Goal: Task Accomplishment & Management: Use online tool/utility

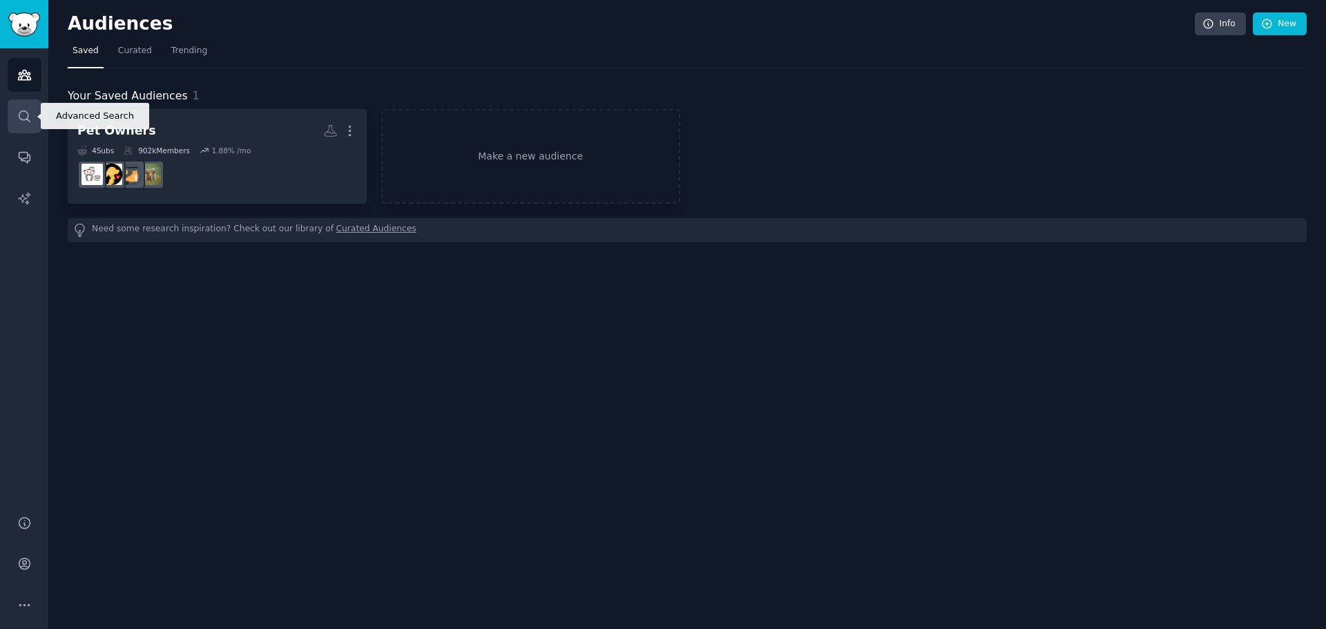
click at [23, 123] on icon "Sidebar" at bounding box center [24, 116] width 15 height 15
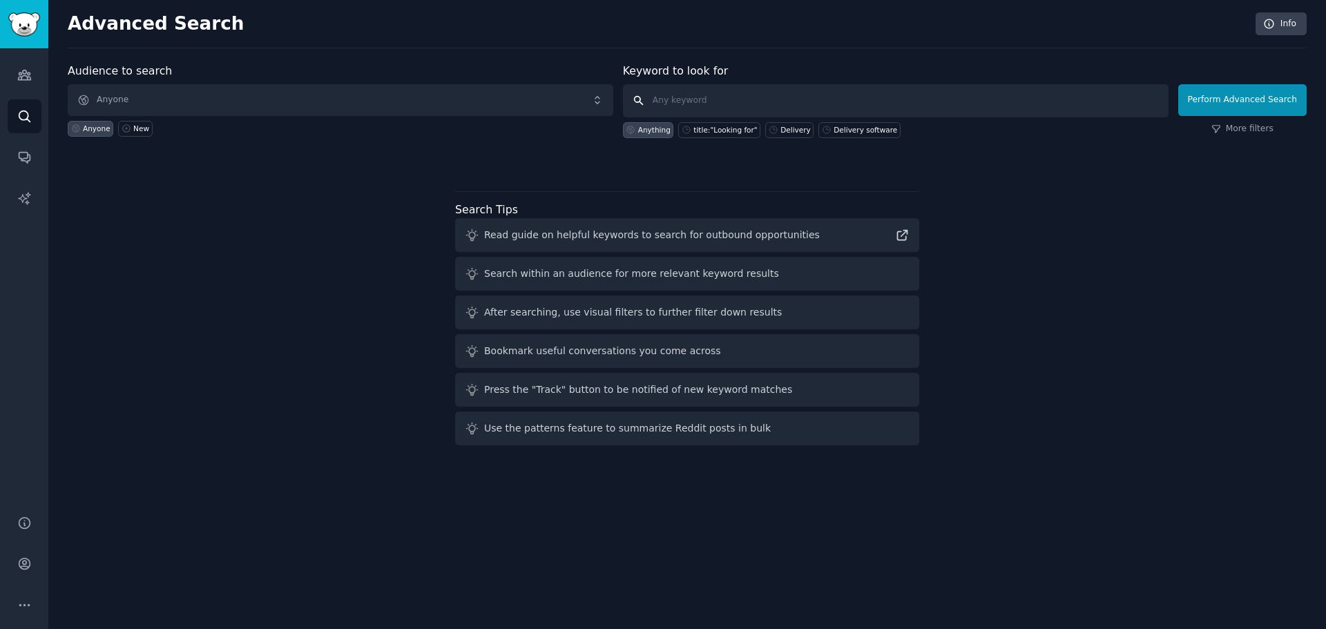
click at [676, 99] on input "text" at bounding box center [896, 100] width 546 height 33
type input "digital signage"
click at [1225, 95] on button "Perform Advanced Search" at bounding box center [1242, 100] width 128 height 32
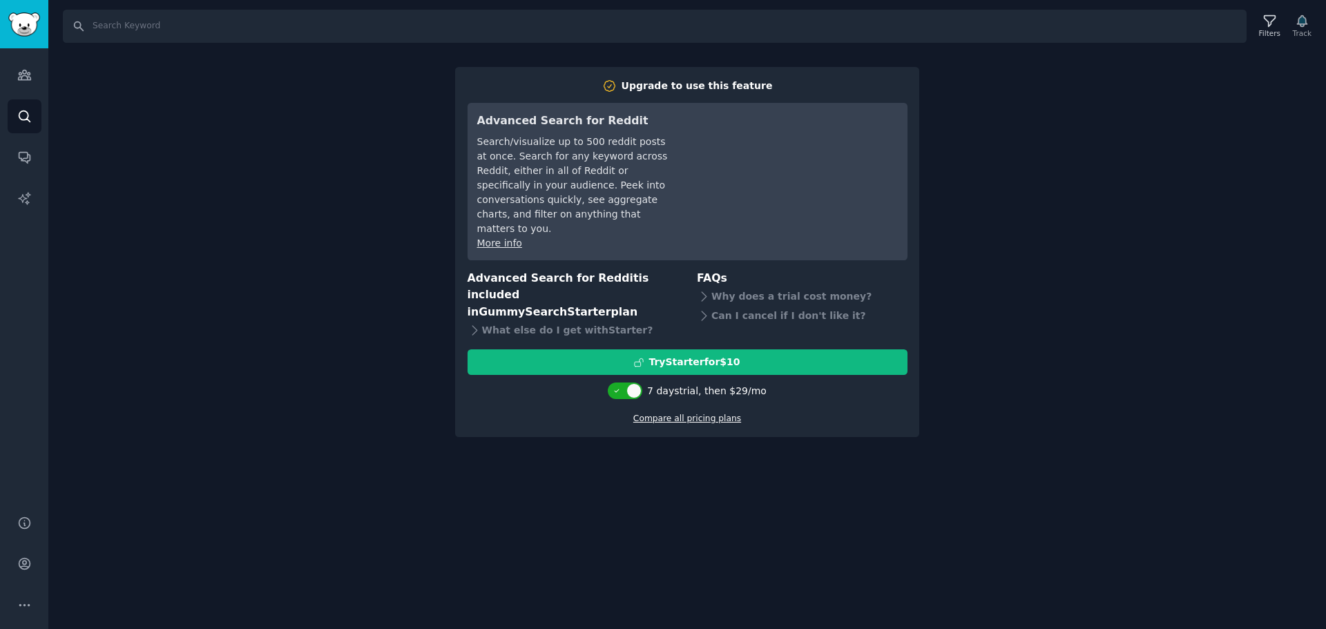
click at [687, 414] on link "Compare all pricing plans" at bounding box center [687, 419] width 108 height 10
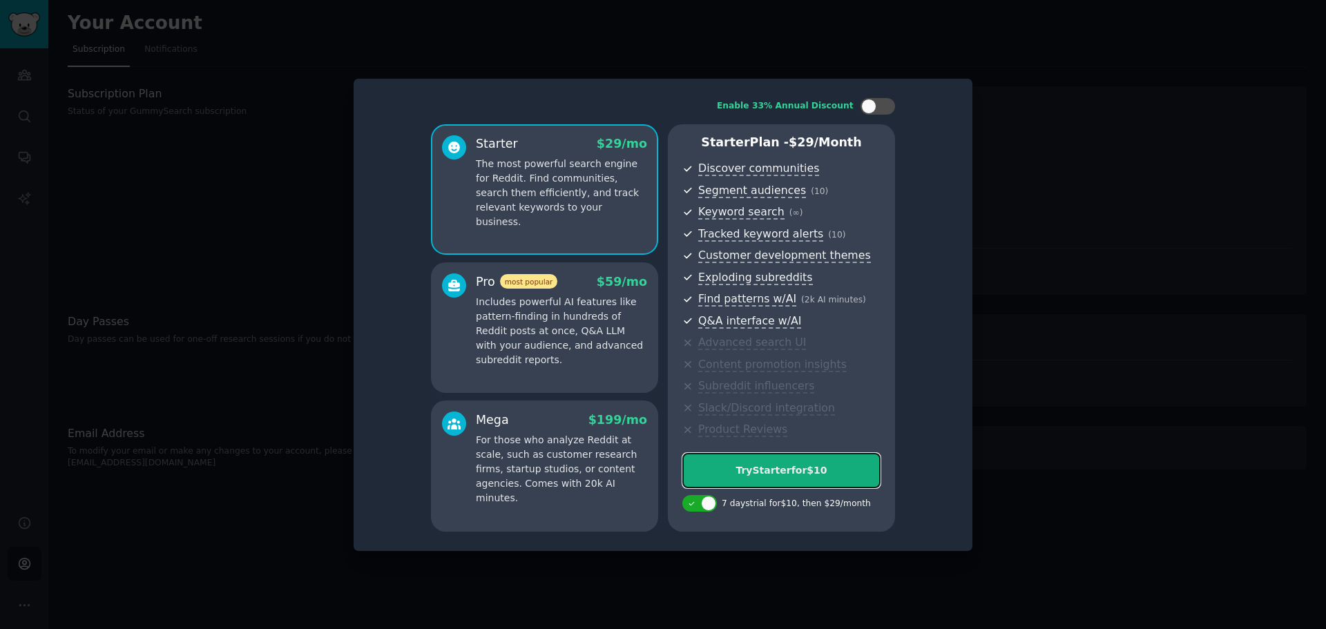
click at [781, 463] on div "Try Starter for $10" at bounding box center [781, 470] width 197 height 15
click at [543, 352] on p "Includes powerful AI features like pattern-finding in hundreds of Reddit posts …" at bounding box center [561, 331] width 171 height 73
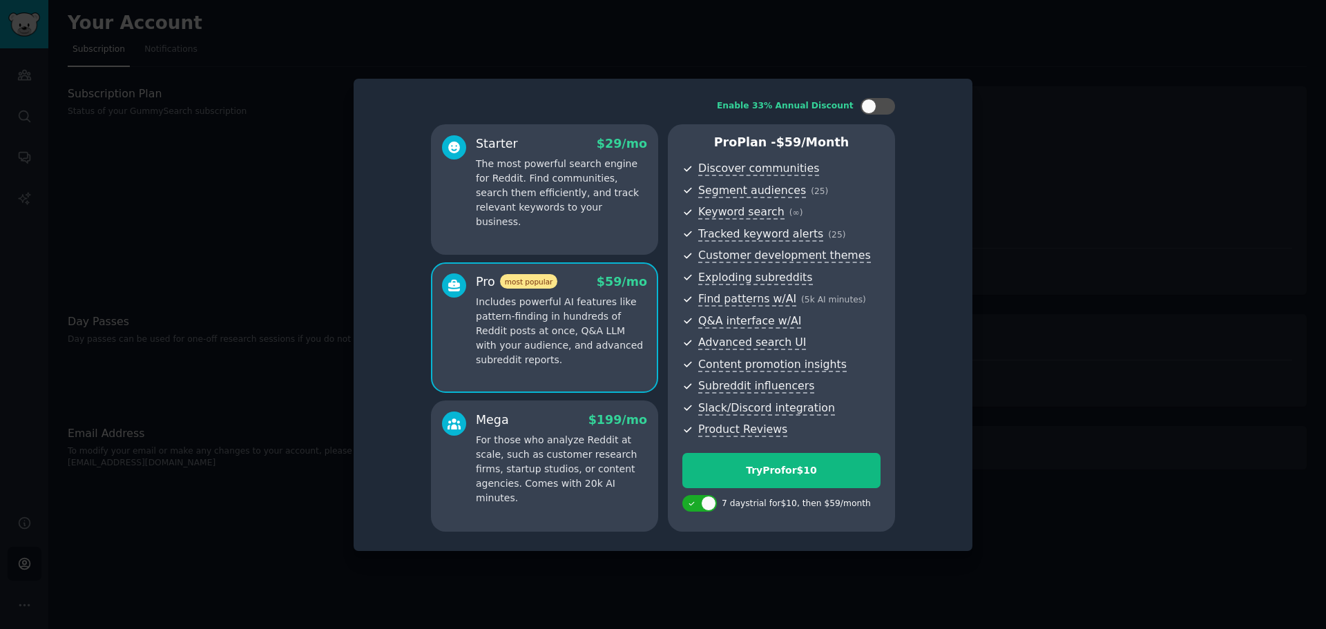
click at [575, 457] on p "For those who analyze Reddit at scale, such as customer research firms, startup…" at bounding box center [561, 469] width 171 height 73
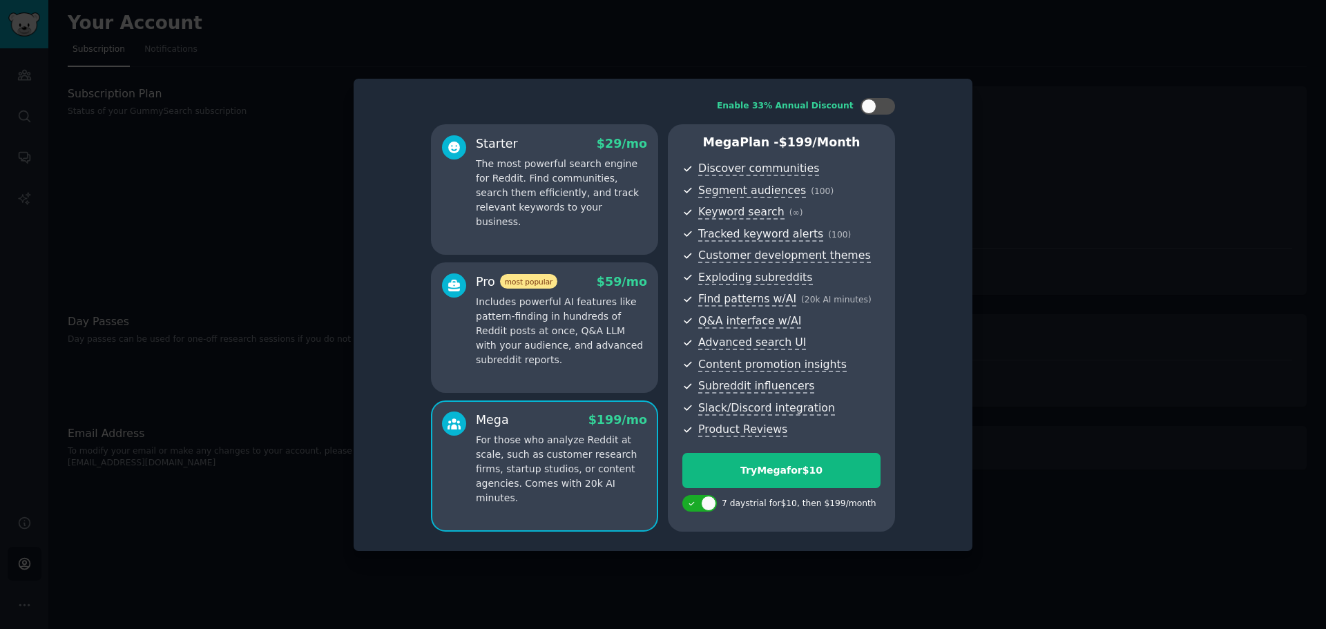
click at [486, 343] on p "Includes powerful AI features like pattern-finding in hundreds of Reddit posts …" at bounding box center [561, 331] width 171 height 73
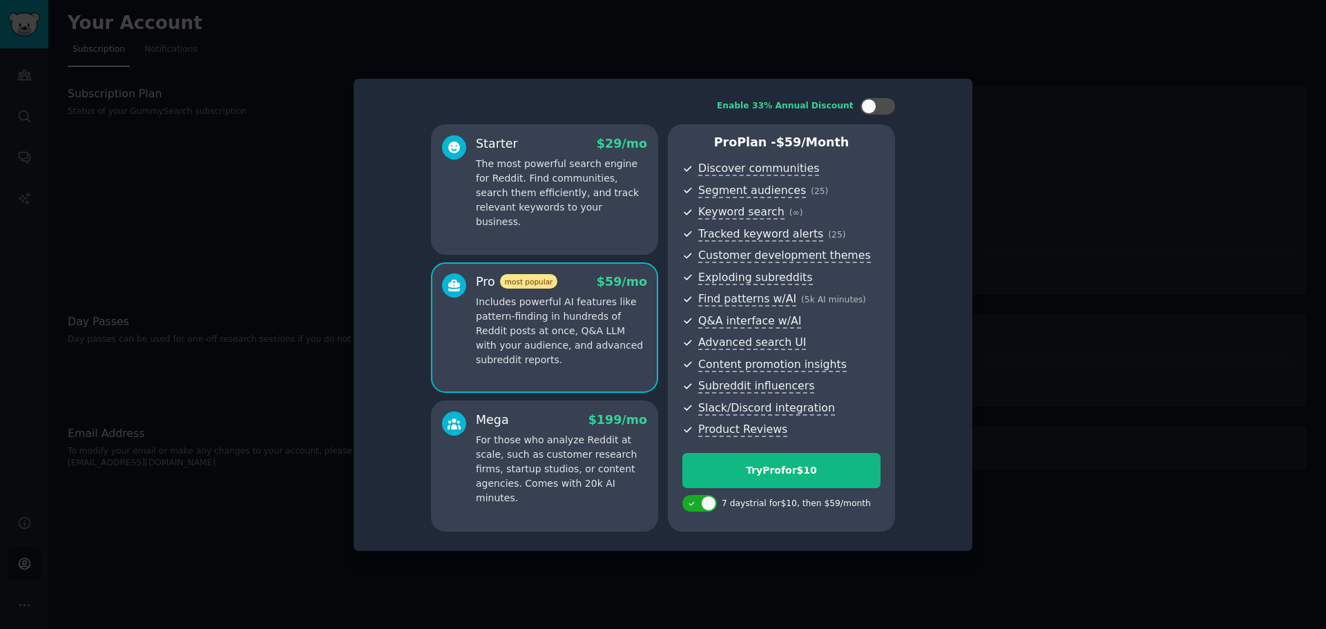
click at [521, 439] on p "For those who analyze Reddit at scale, such as customer research firms, startup…" at bounding box center [561, 469] width 171 height 73
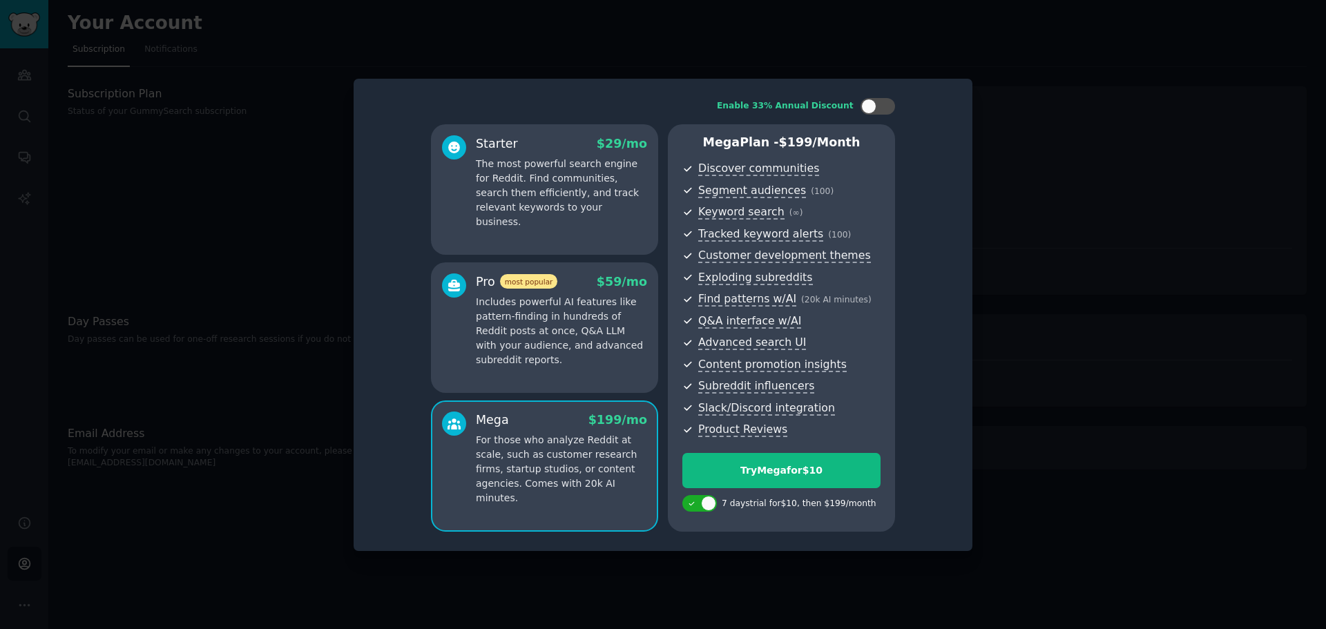
click at [510, 326] on p "Includes powerful AI features like pattern-finding in hundreds of Reddit posts …" at bounding box center [561, 331] width 171 height 73
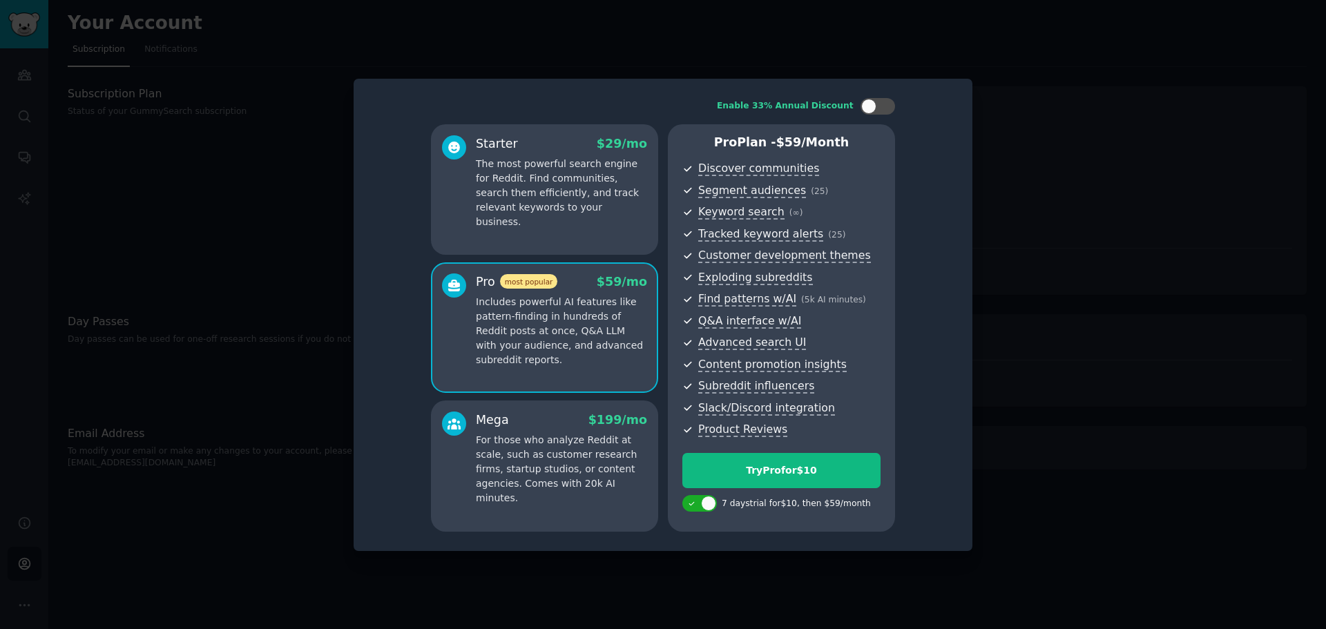
click at [214, 220] on div at bounding box center [663, 314] width 1326 height 629
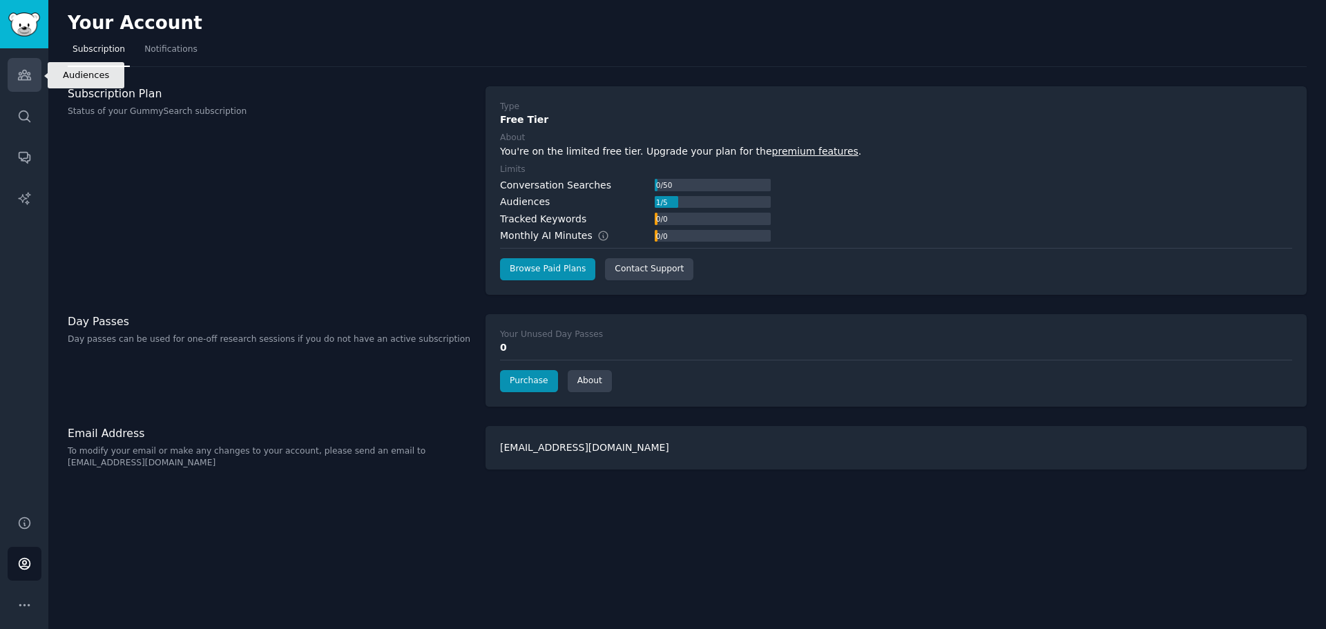
click at [29, 86] on link "Audiences" at bounding box center [25, 75] width 34 height 34
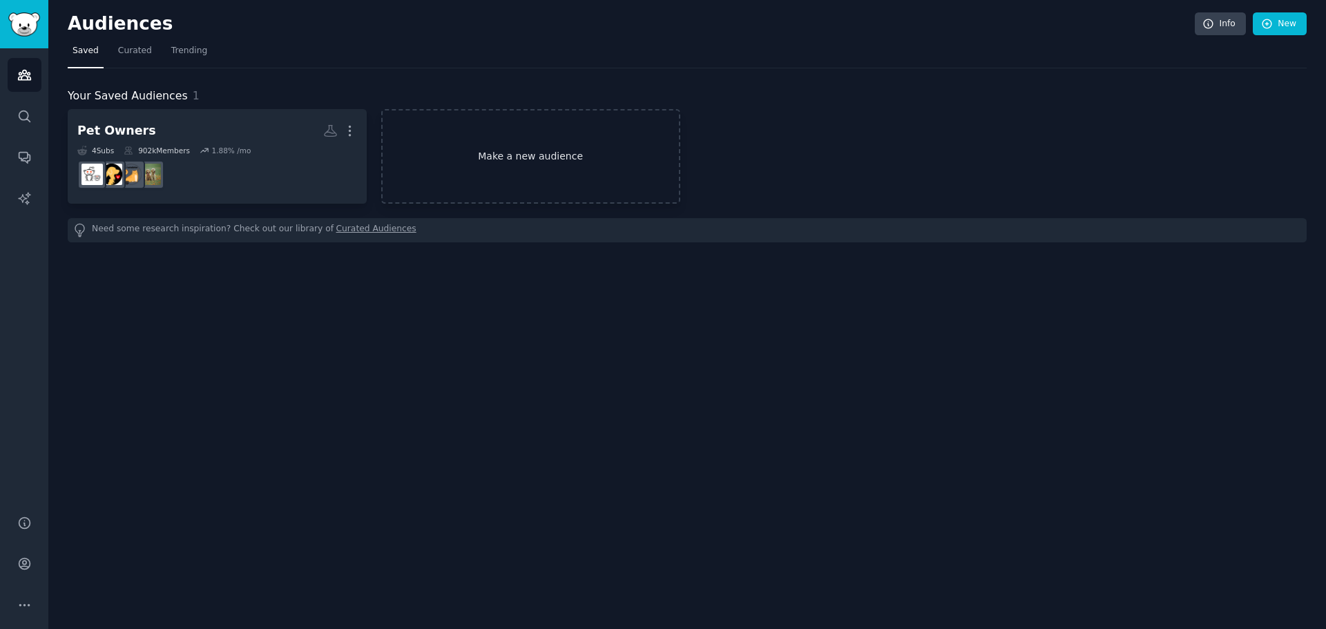
click at [550, 185] on link "Make a new audience" at bounding box center [530, 156] width 299 height 95
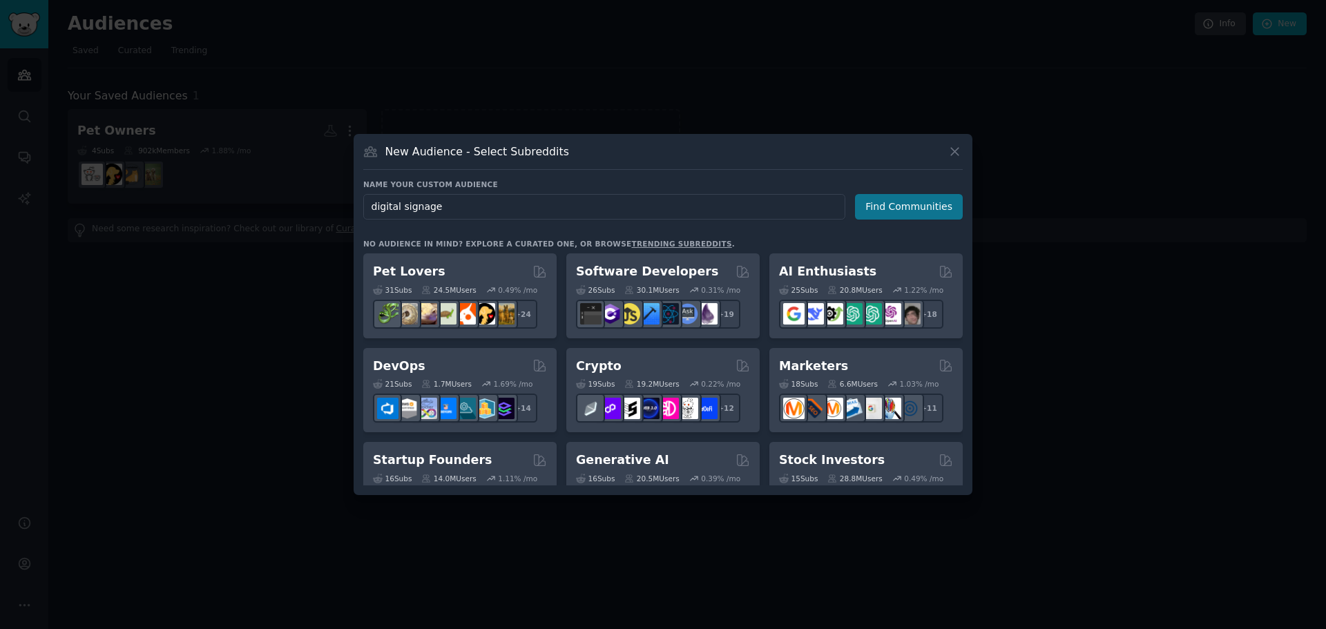
type input "digital signage"
click at [899, 208] on button "Find Communities" at bounding box center [909, 207] width 108 height 26
